Goal: Information Seeking & Learning: Learn about a topic

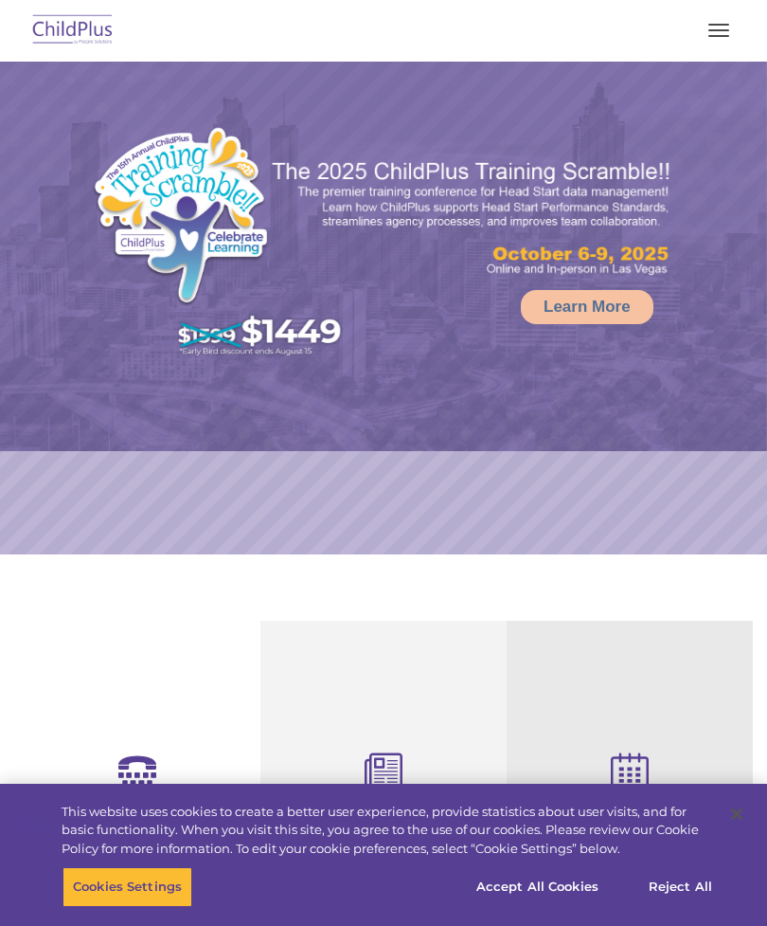
select select "MEDIUM"
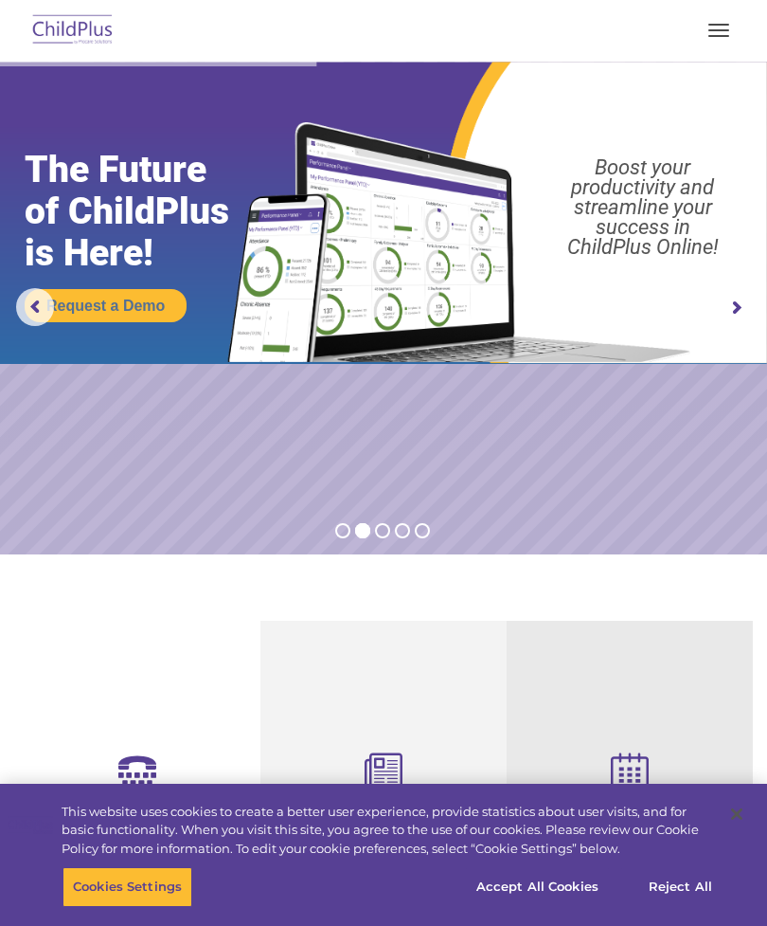
click at [78, 22] on img at bounding box center [72, 31] width 89 height 45
click at [72, 32] on img at bounding box center [72, 31] width 89 height 45
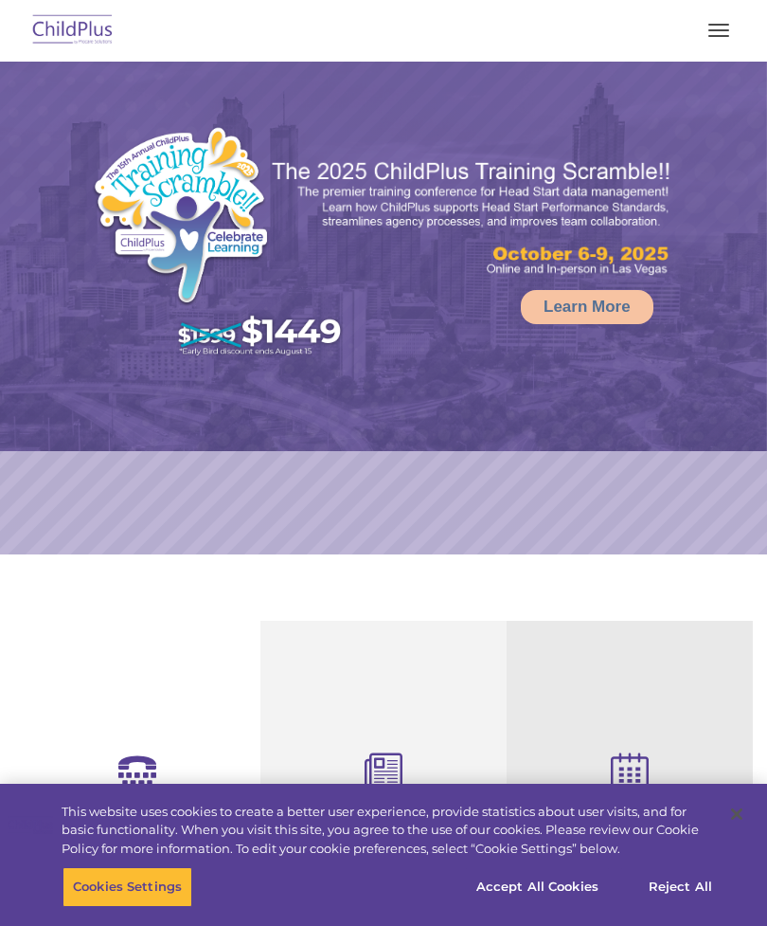
select select "MEDIUM"
